Goal: Navigation & Orientation: Find specific page/section

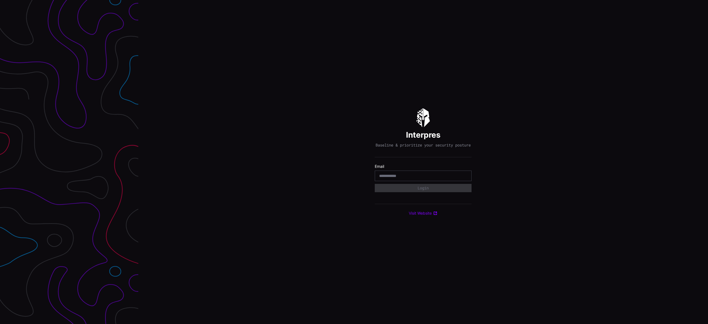
click at [391, 178] on input "email" at bounding box center [423, 175] width 88 height 5
type input "**********"
click at [408, 192] on div "Select Tenant" at bounding box center [420, 190] width 83 height 5
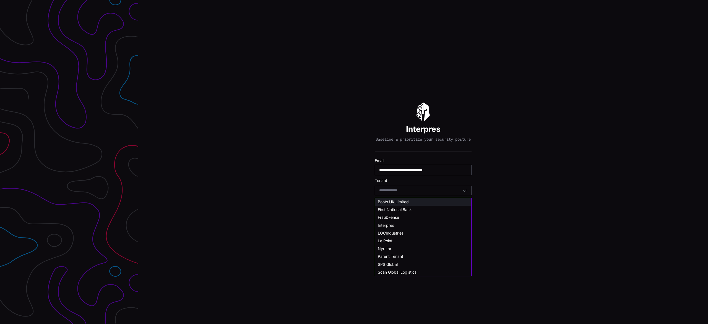
click at [400, 203] on span "Boots UK Limited" at bounding box center [393, 201] width 31 height 5
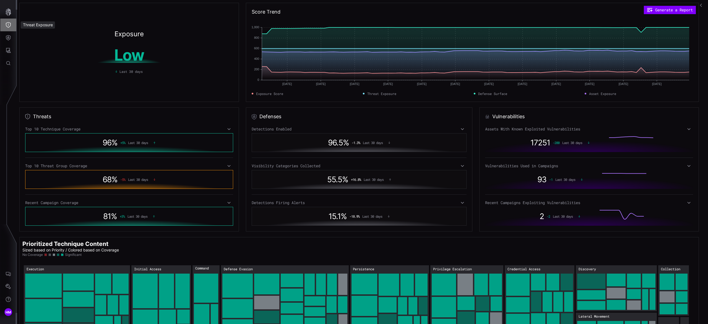
click at [9, 24] on icon "Threat Exposure" at bounding box center [9, 25] width 6 height 6
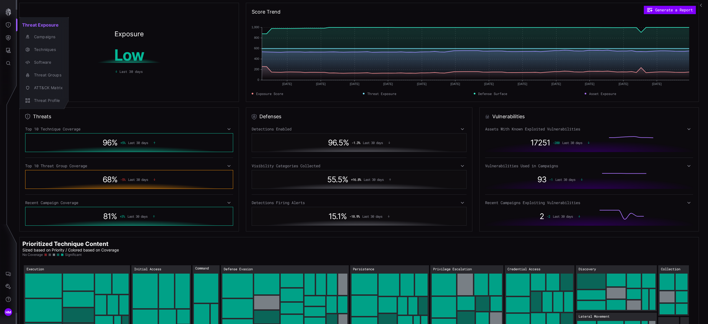
click at [643, 89] on div at bounding box center [354, 162] width 708 height 324
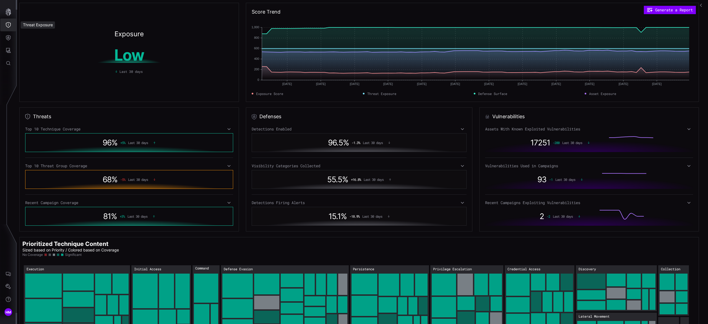
click at [9, 21] on button "Threat Exposure" at bounding box center [8, 25] width 16 height 13
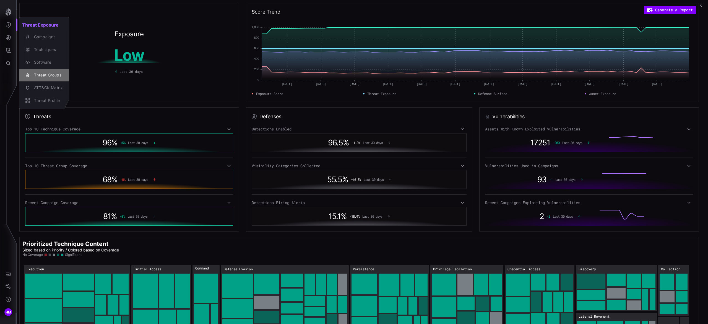
click at [53, 76] on div "Threat Groups" at bounding box center [47, 75] width 32 height 7
